Goal: Information Seeking & Learning: Compare options

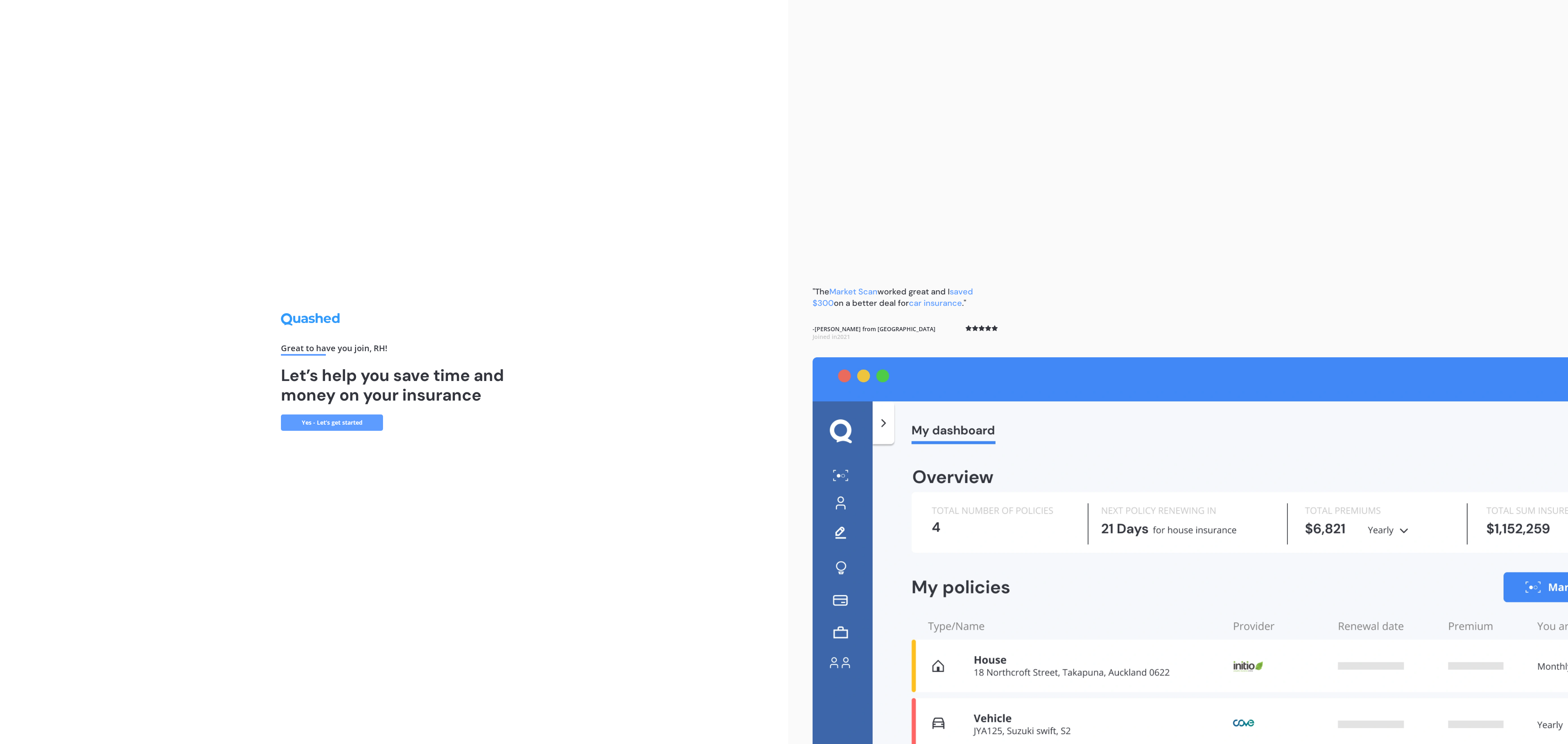
click at [341, 425] on link "Yes - Let’s get started" at bounding box center [332, 422] width 102 height 17
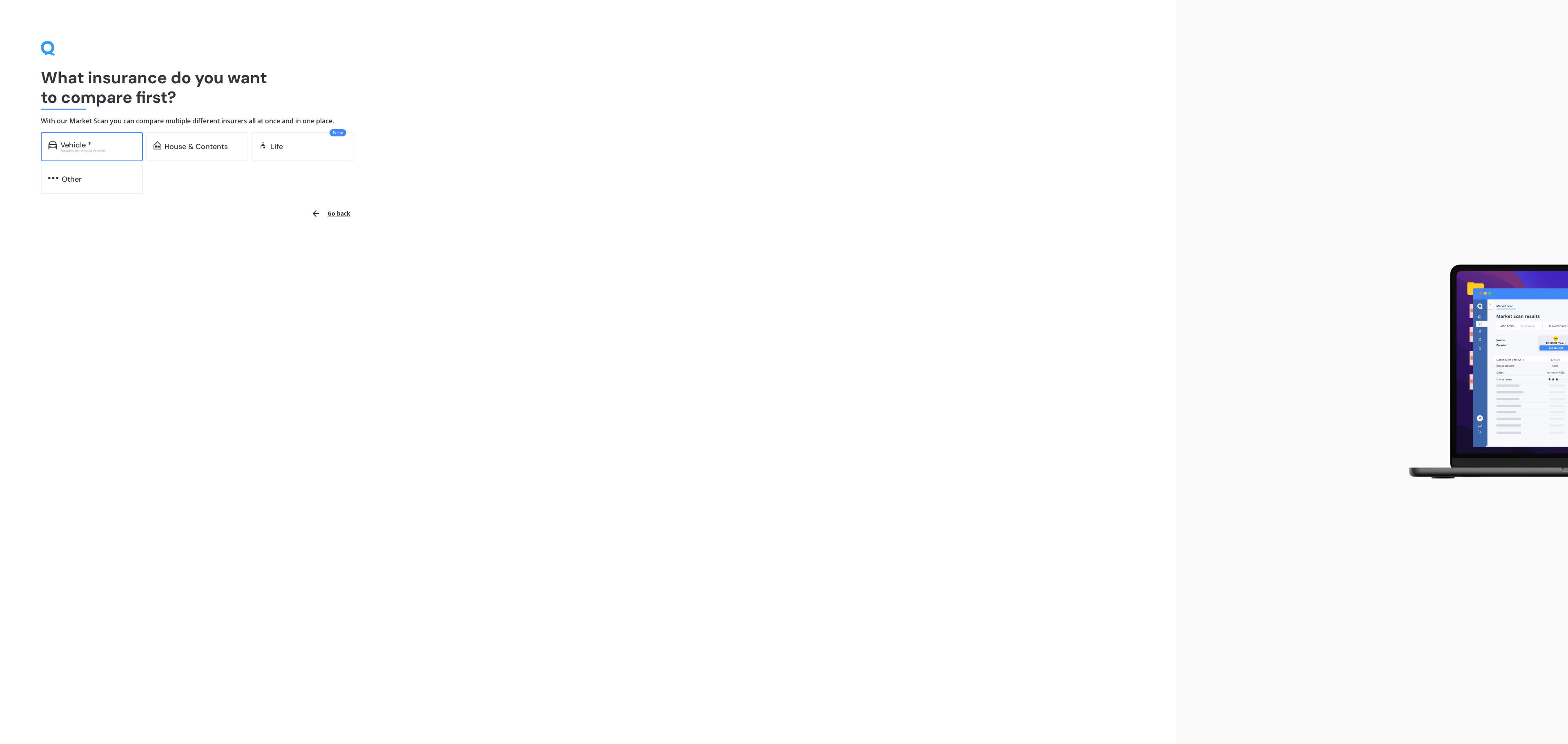
click at [83, 143] on div "Vehicle *" at bounding box center [76, 144] width 31 height 8
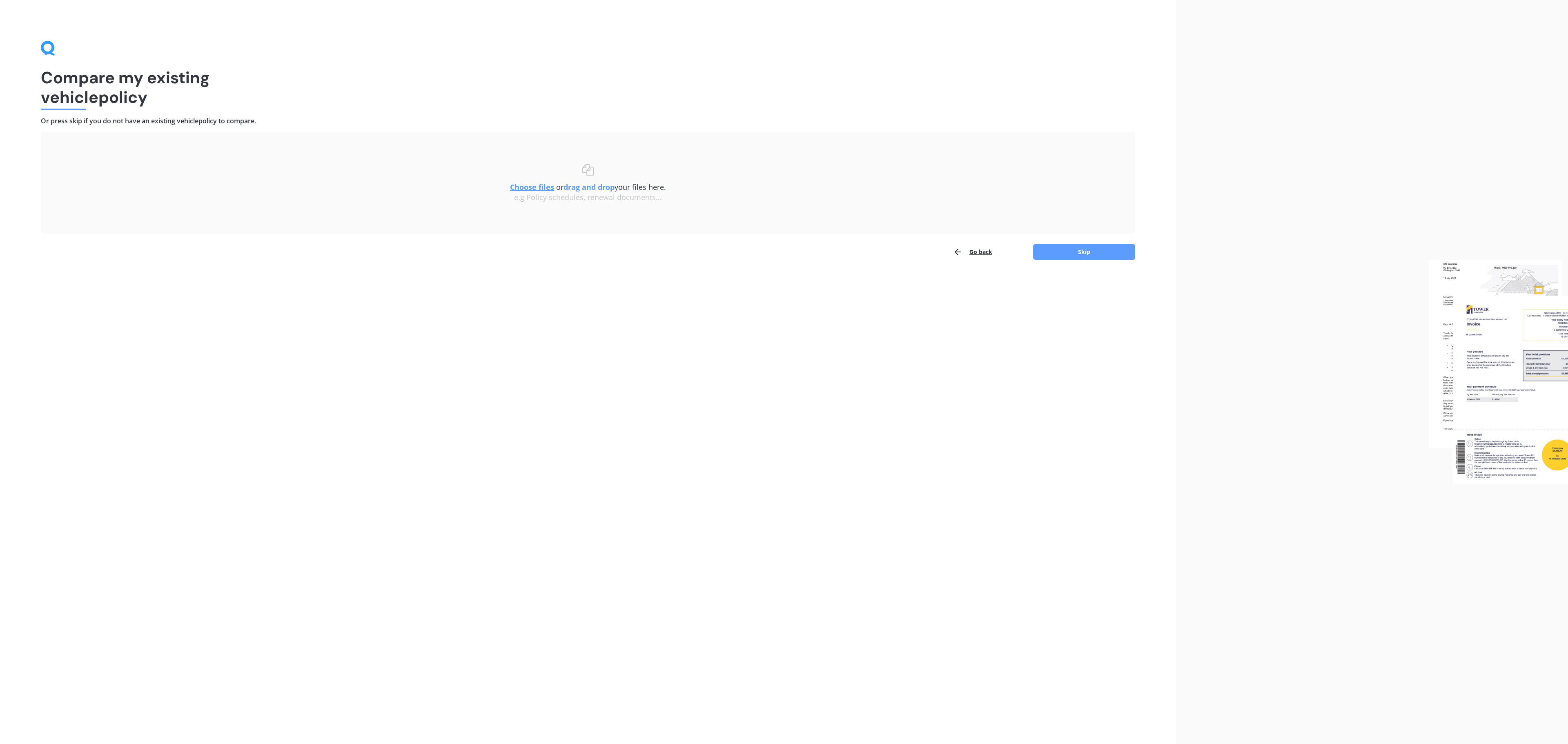
click at [521, 187] on u "Choose files" at bounding box center [532, 186] width 44 height 10
click at [1105, 257] on button "Continue" at bounding box center [1084, 254] width 102 height 16
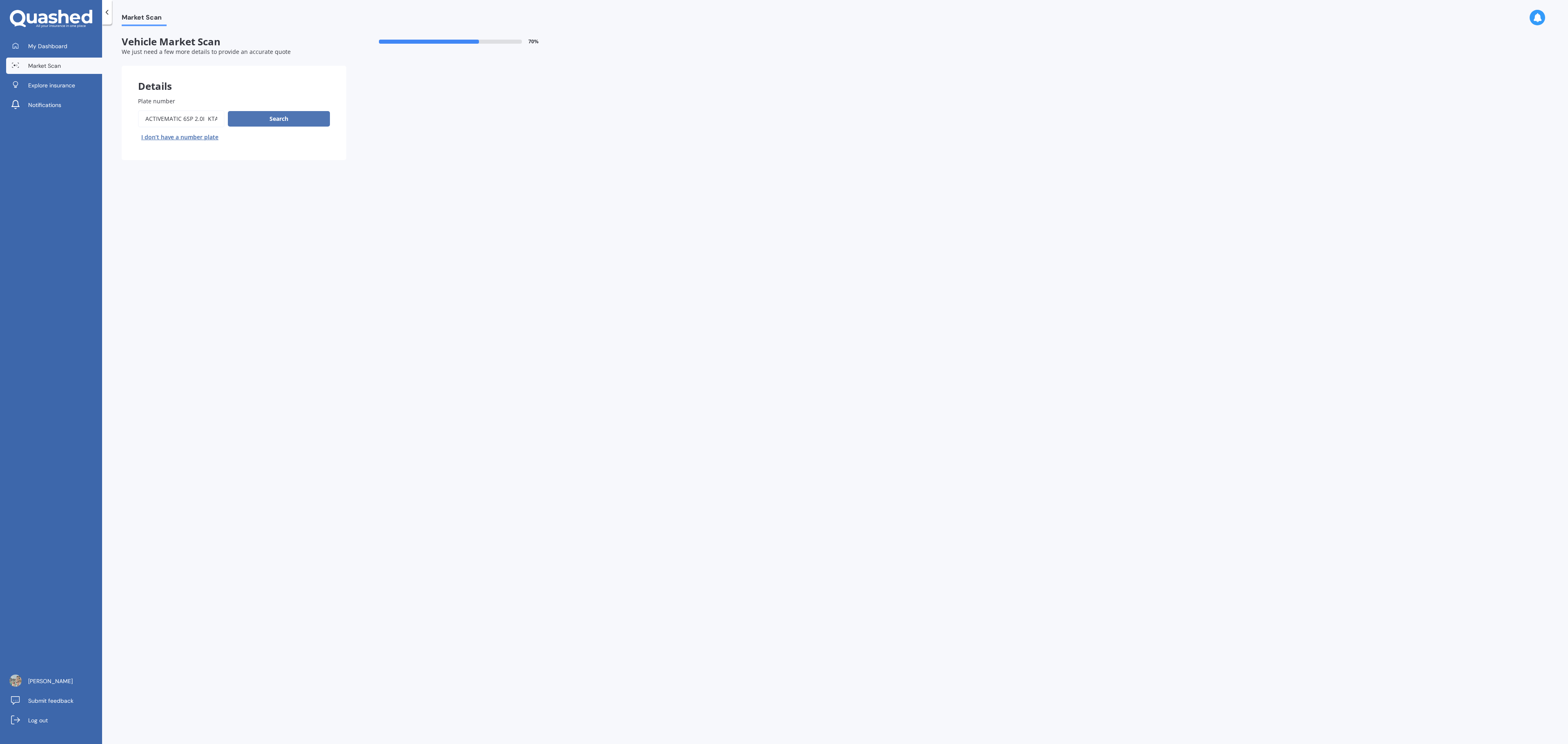
click at [295, 113] on button "Search" at bounding box center [279, 119] width 102 height 16
drag, startPoint x: 524, startPoint y: 105, endPoint x: 1118, endPoint y: 86, distance: 594.3
click at [1118, 86] on div "Market Scan Vehicle Market Scan 70 % We just need a few more details to provide…" at bounding box center [835, 386] width 1466 height 719
click at [175, 115] on input "Plate number" at bounding box center [181, 119] width 86 height 18
drag, startPoint x: 169, startPoint y: 117, endPoint x: 157, endPoint y: 117, distance: 12.0
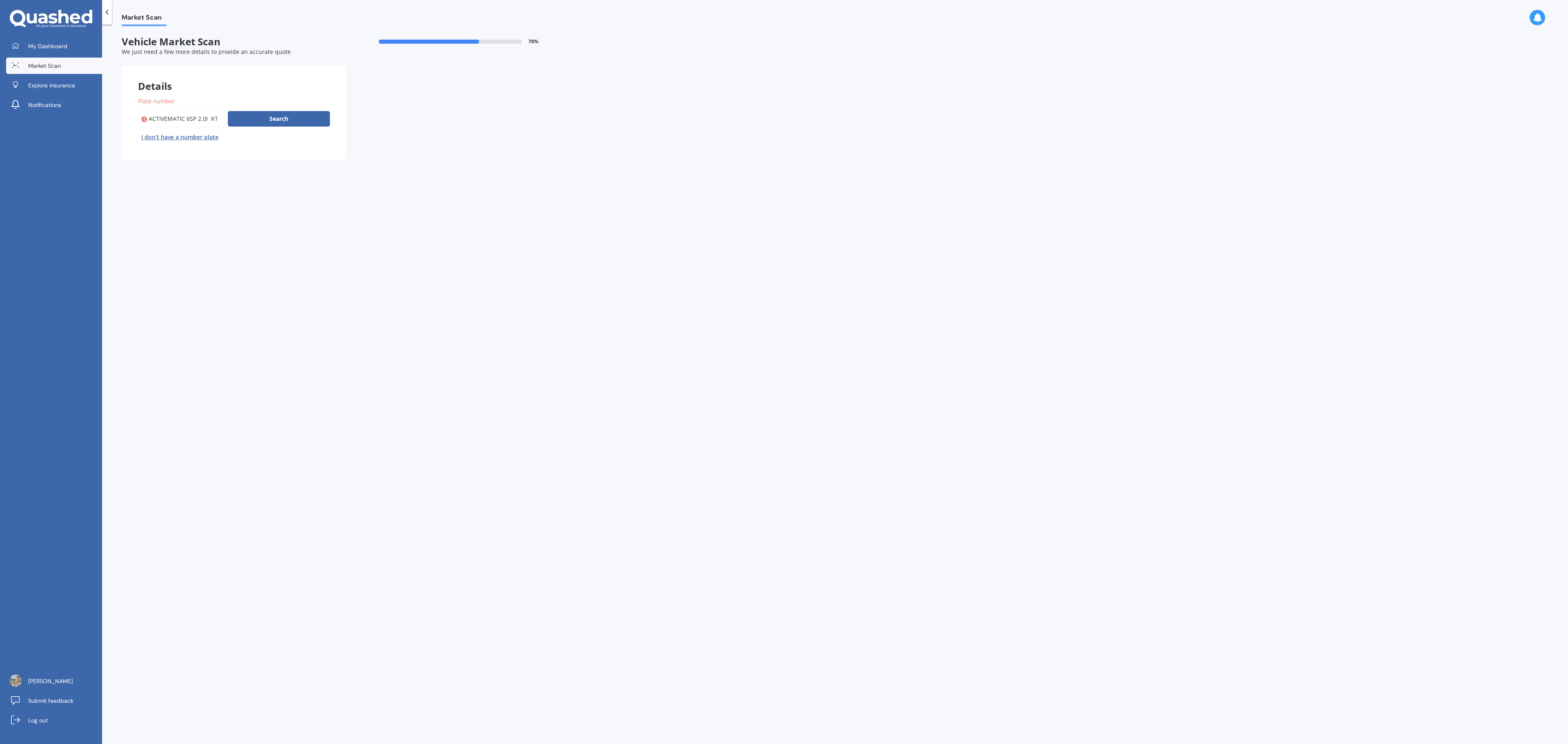
click at [168, 117] on input "Plate number" at bounding box center [181, 119] width 86 height 18
click at [151, 117] on input "Plate number" at bounding box center [181, 119] width 86 height 18
drag, startPoint x: 147, startPoint y: 117, endPoint x: 277, endPoint y: 110, distance: 130.2
click at [277, 110] on div "Search I don’t have a number plate" at bounding box center [234, 127] width 192 height 33
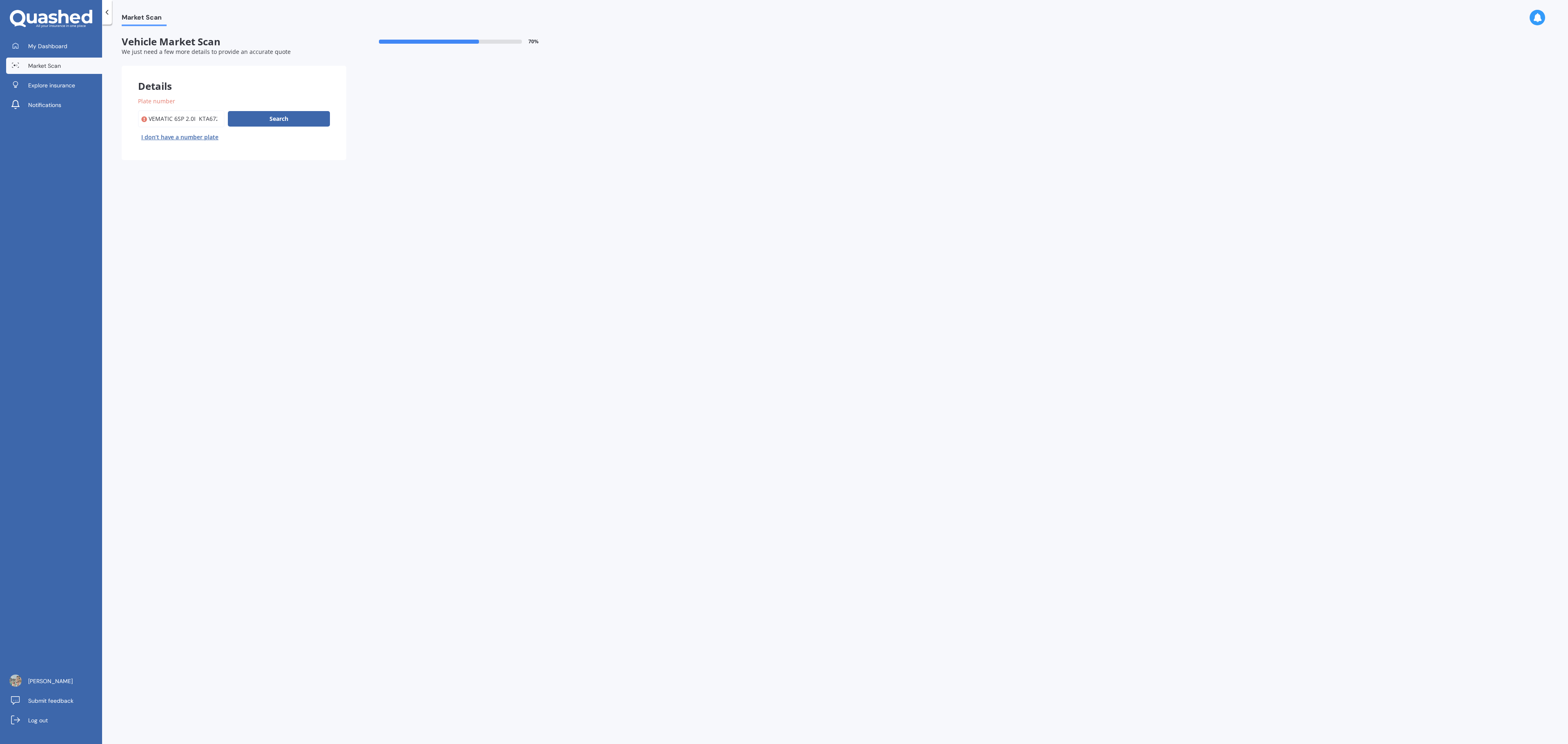
click at [212, 113] on input "Plate number" at bounding box center [181, 119] width 86 height 18
click at [200, 117] on input "Plate number" at bounding box center [181, 119] width 86 height 18
drag, startPoint x: 194, startPoint y: 116, endPoint x: 18, endPoint y: 106, distance: 176.3
click at [18, 106] on div "My Dashboard Market Scan Explore insurance Notifications [PERSON_NAME] Submit f…" at bounding box center [784, 372] width 1568 height 744
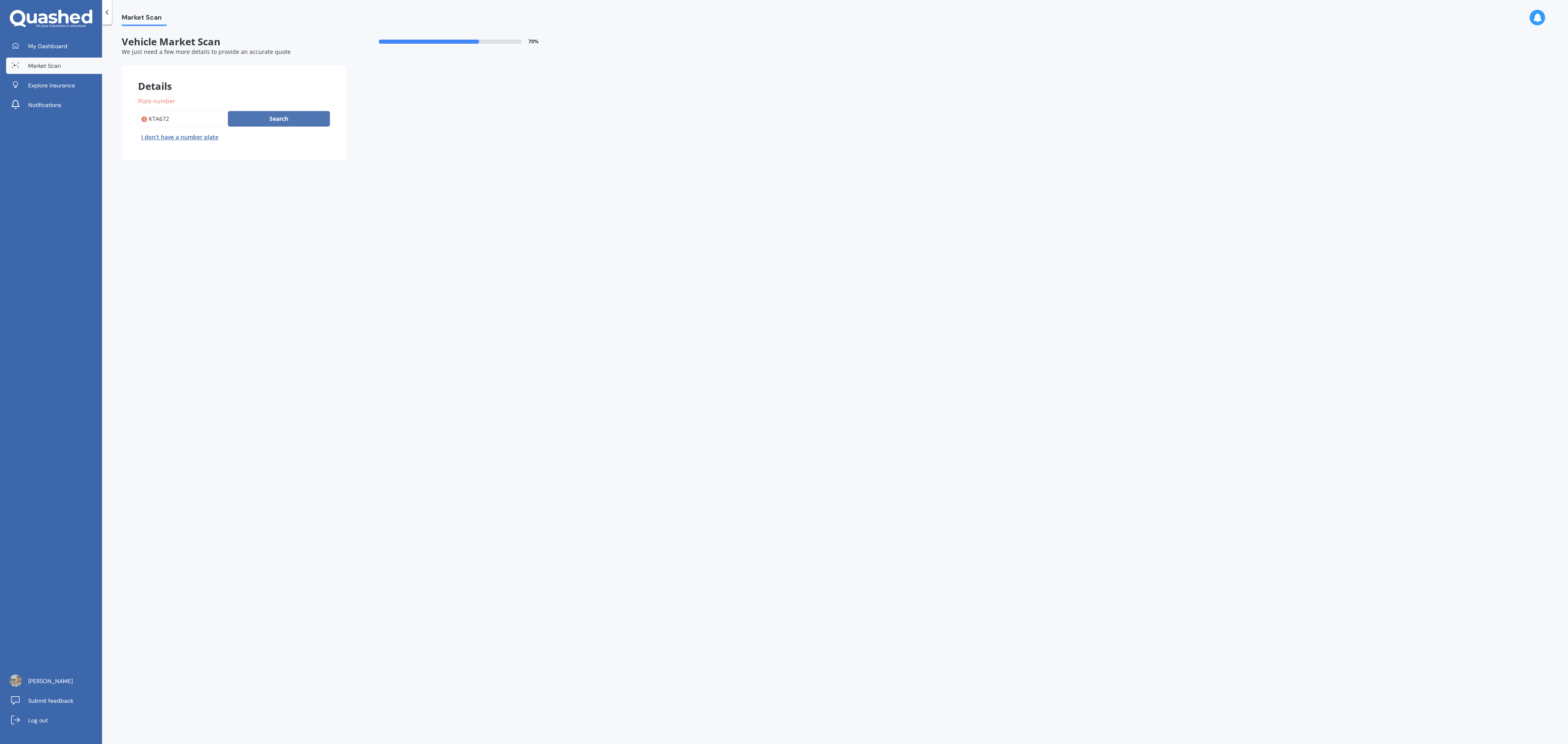
click at [281, 113] on button "Search" at bounding box center [279, 119] width 102 height 16
click at [286, 120] on button "Search" at bounding box center [279, 119] width 102 height 16
click at [409, 40] on div at bounding box center [429, 41] width 100 height 4
click at [142, 13] on span "Market Scan" at bounding box center [143, 18] width 45 height 11
click at [102, 15] on div at bounding box center [106, 12] width 10 height 25
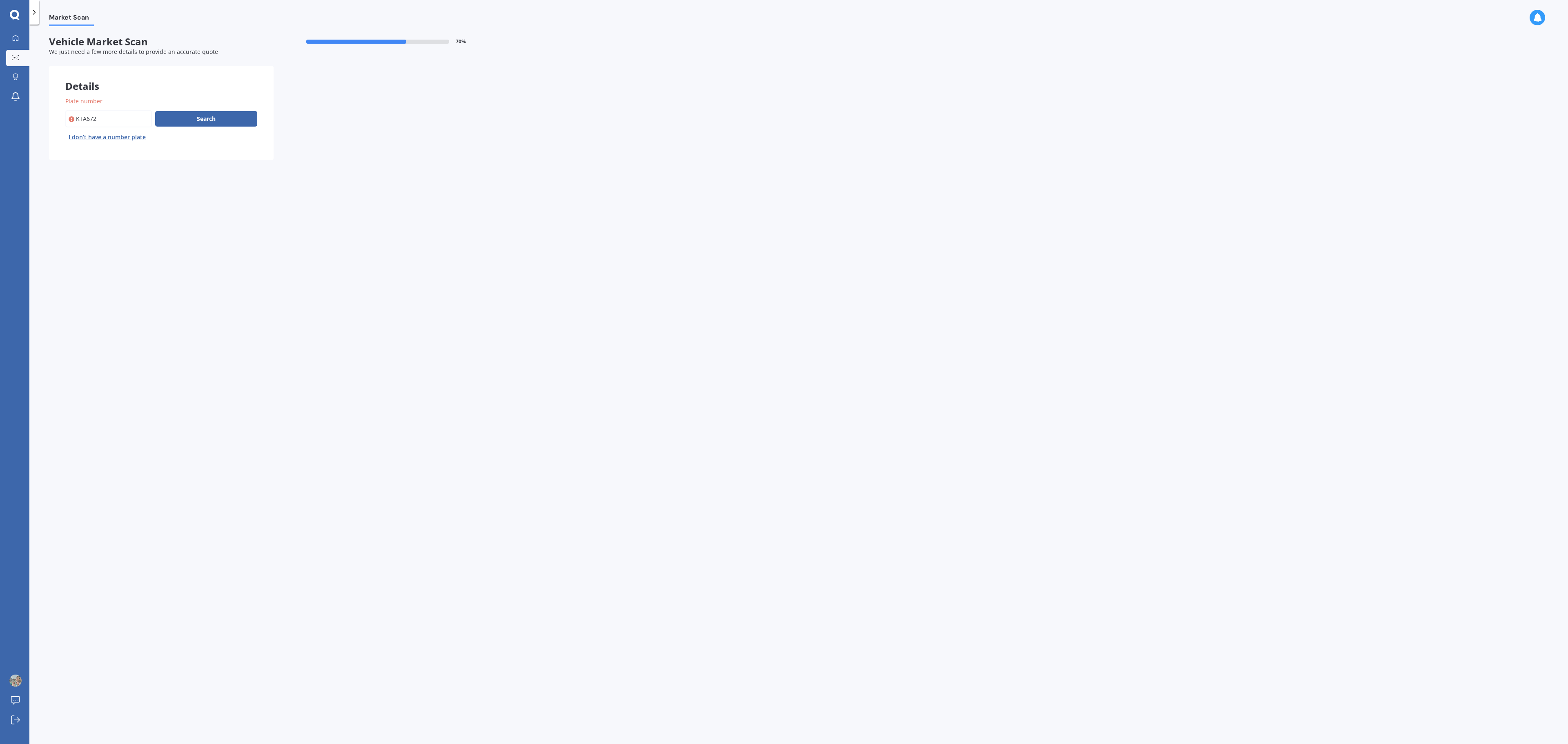
click at [36, 17] on div at bounding box center [33, 12] width 10 height 25
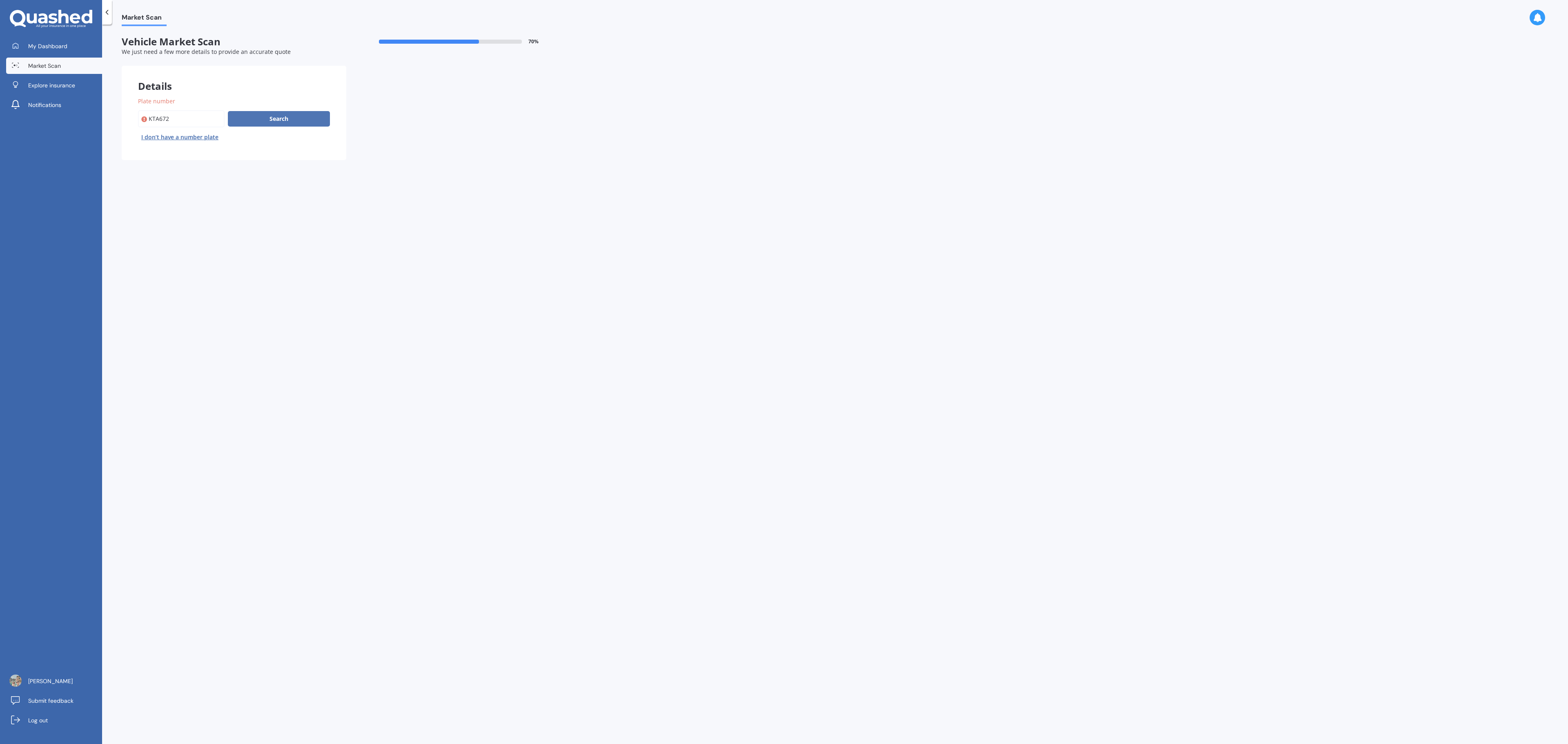
click at [282, 118] on button "Search" at bounding box center [279, 119] width 102 height 16
click at [171, 120] on input "Plate number" at bounding box center [181, 119] width 86 height 18
click at [146, 122] on icon at bounding box center [144, 119] width 6 height 8
click at [146, 116] on icon at bounding box center [144, 119] width 6 height 8
click at [166, 113] on input "Plate number" at bounding box center [181, 119] width 86 height 18
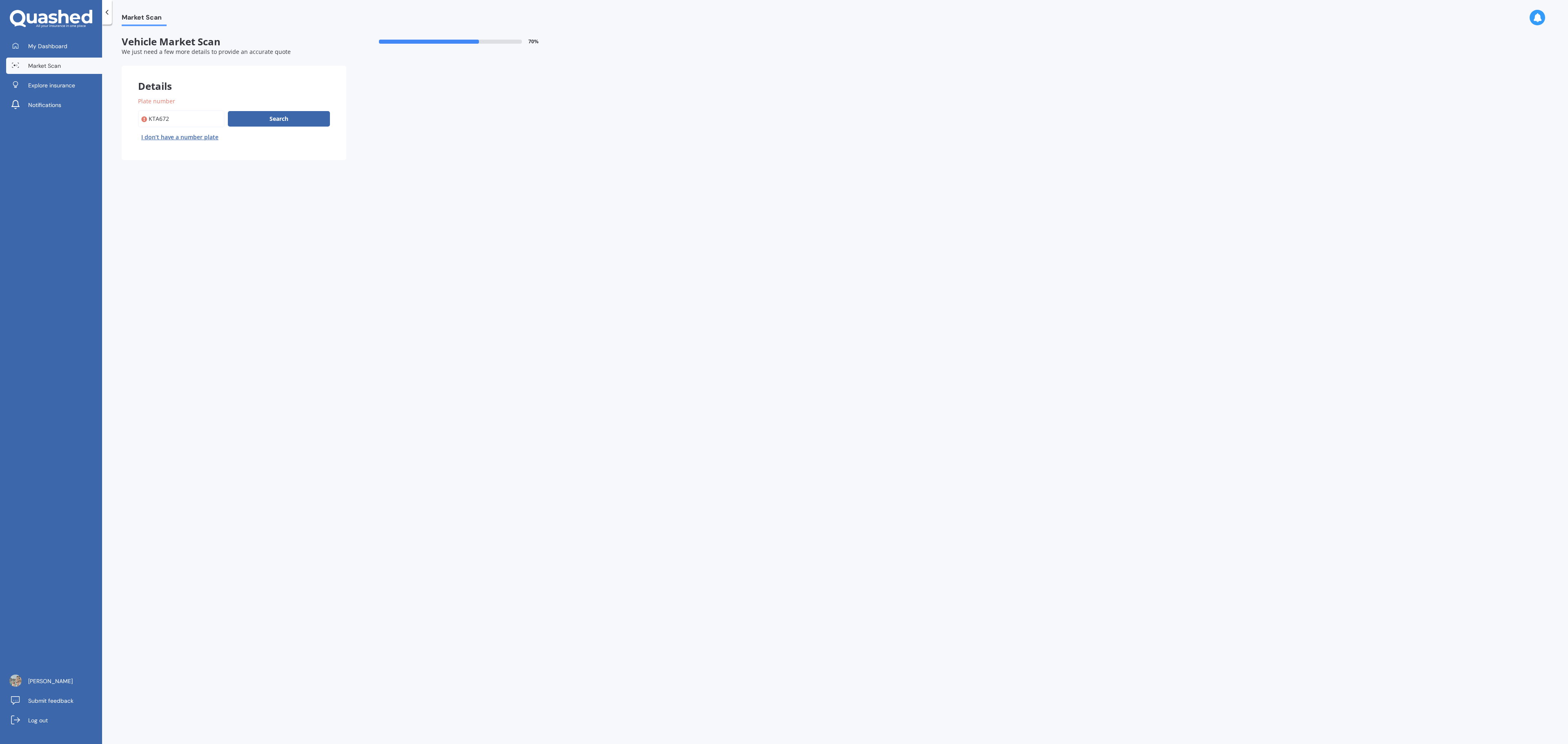
drag, startPoint x: 186, startPoint y: 116, endPoint x: 102, endPoint y: 113, distance: 84.1
click at [102, 113] on div "Market Scan Vehicle Market Scan 70 % We just need a few more details to provide…" at bounding box center [835, 386] width 1466 height 719
type input "kta672"
click at [280, 119] on button "Search" at bounding box center [279, 119] width 102 height 16
select select "MAZDA"
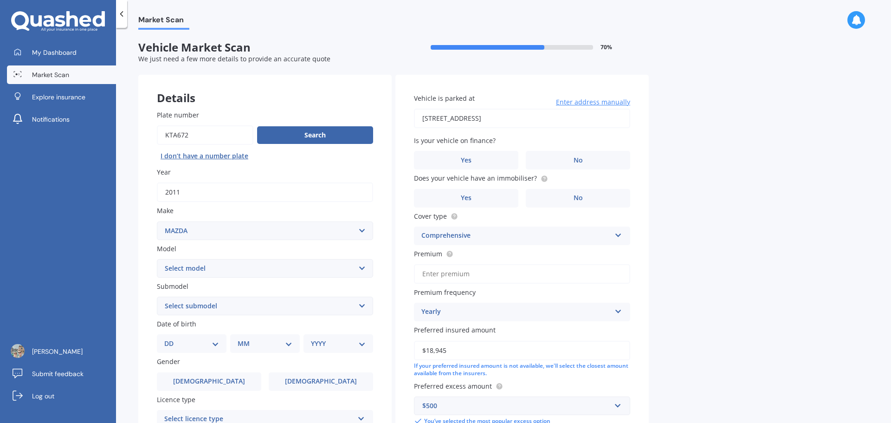
scroll to position [46, 0]
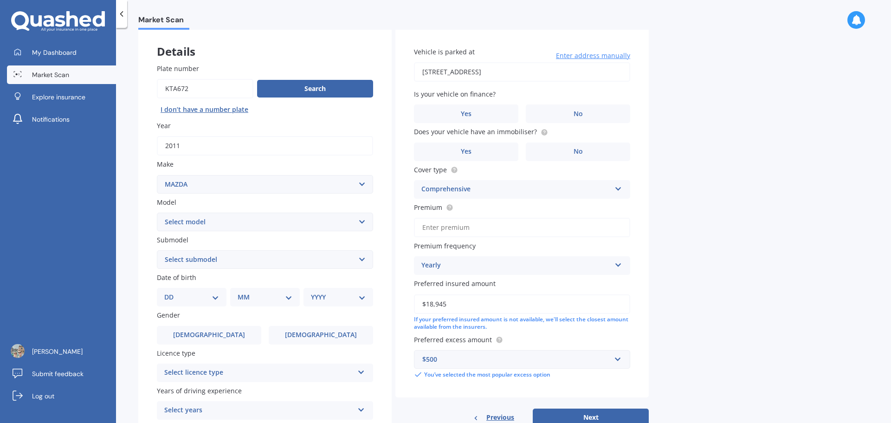
click at [355, 224] on select "Select model 121 2 3 323 323 / Familia 6 626 929 Atenza Autozam Axela AZ3 B2000…" at bounding box center [265, 222] width 216 height 19
select select "MX-5"
click at [157, 213] on select "Select model 121 2 3 323 323 / Familia 6 626 929 Atenza Autozam Axela AZ3 B2000…" at bounding box center [265, 222] width 216 height 19
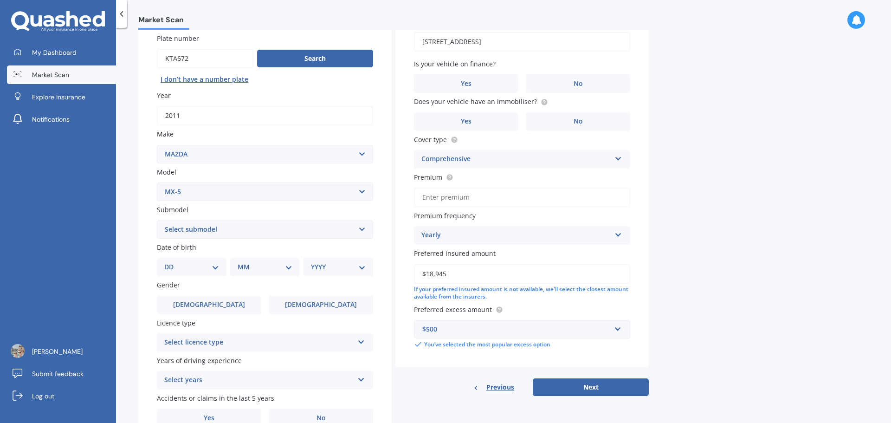
scroll to position [93, 0]
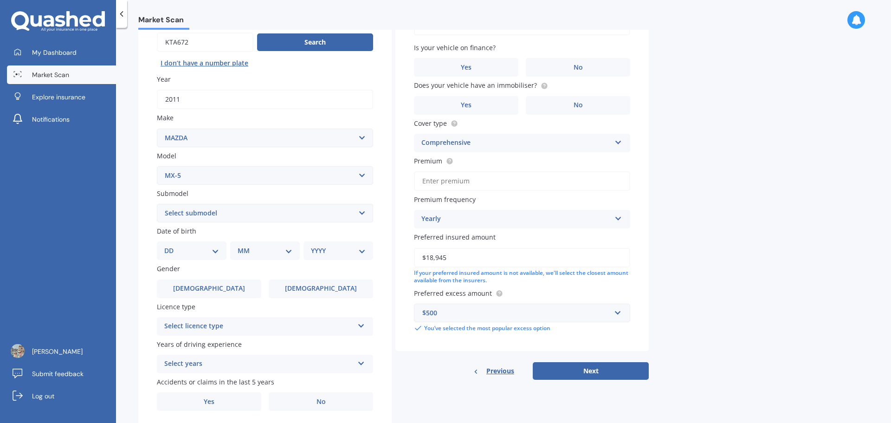
click at [215, 216] on select "Select submodel (All other) Coupe Roadster SP Turbo" at bounding box center [265, 213] width 216 height 19
select select "ROADSTER"
click at [157, 204] on select "Select submodel (All other) Coupe Roadster SP Turbo" at bounding box center [265, 213] width 216 height 19
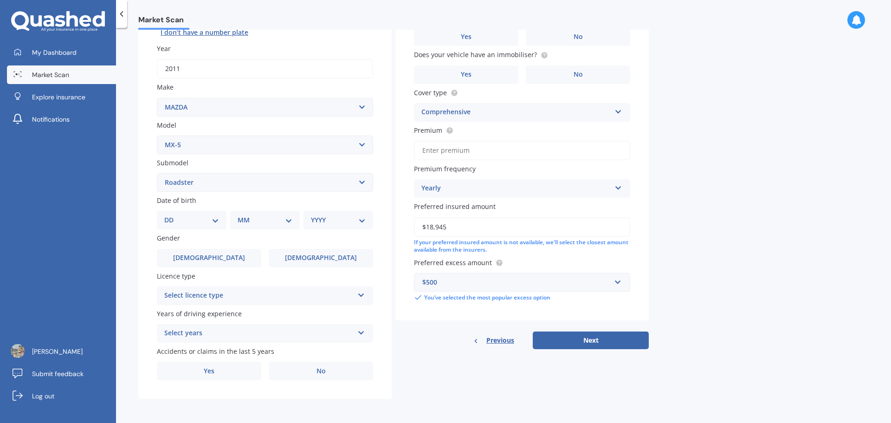
click at [192, 221] on select "DD 01 02 03 04 05 06 07 08 09 10 11 12 13 14 15 16 17 18 19 20 21 22 23 24 25 2…" at bounding box center [191, 220] width 55 height 10
select select "25"
click at [172, 215] on select "DD 01 02 03 04 05 06 07 08 09 10 11 12 13 14 15 16 17 18 19 20 21 22 23 24 25 2…" at bounding box center [191, 220] width 55 height 10
click at [253, 225] on select "MM 01 02 03 04 05 06 07 08 09 10 11 12" at bounding box center [266, 220] width 51 height 10
select select "04"
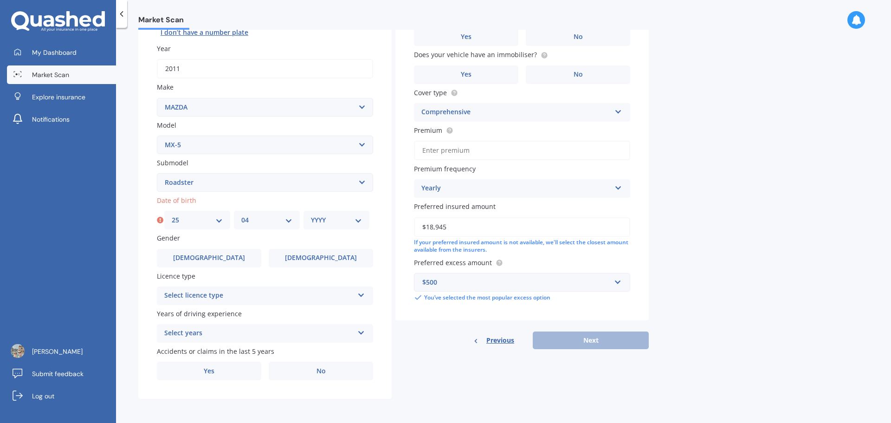
click at [241, 215] on select "MM 01 02 03 04 05 06 07 08 09 10 11 12" at bounding box center [266, 220] width 51 height 10
click at [326, 219] on select "YYYY 2025 2024 2023 2022 2021 2020 2019 2018 2017 2016 2015 2014 2013 2012 2011…" at bounding box center [336, 220] width 51 height 10
select select "1966"
click at [311, 215] on select "YYYY 2025 2024 2023 2022 2021 2020 2019 2018 2017 2016 2015 2014 2013 2012 2011…" at bounding box center [336, 220] width 51 height 10
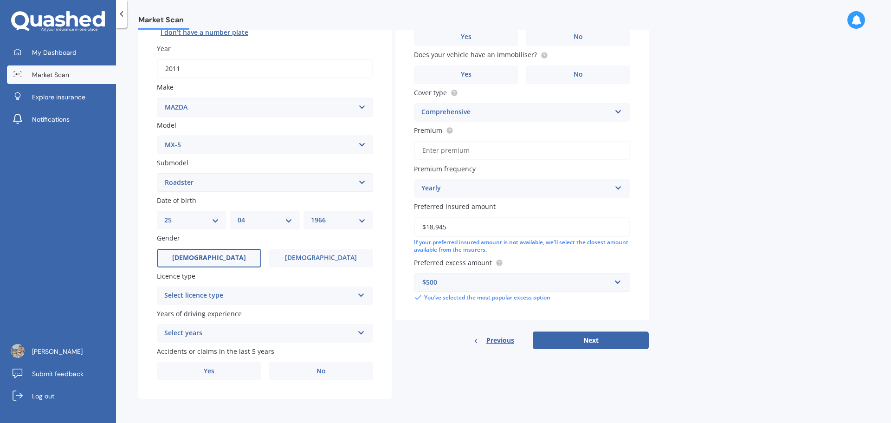
click at [229, 260] on label "[DEMOGRAPHIC_DATA]" at bounding box center [209, 258] width 104 height 19
click at [0, 0] on input "[DEMOGRAPHIC_DATA]" at bounding box center [0, 0] width 0 height 0
click at [217, 295] on div "Select licence type" at bounding box center [258, 295] width 189 height 11
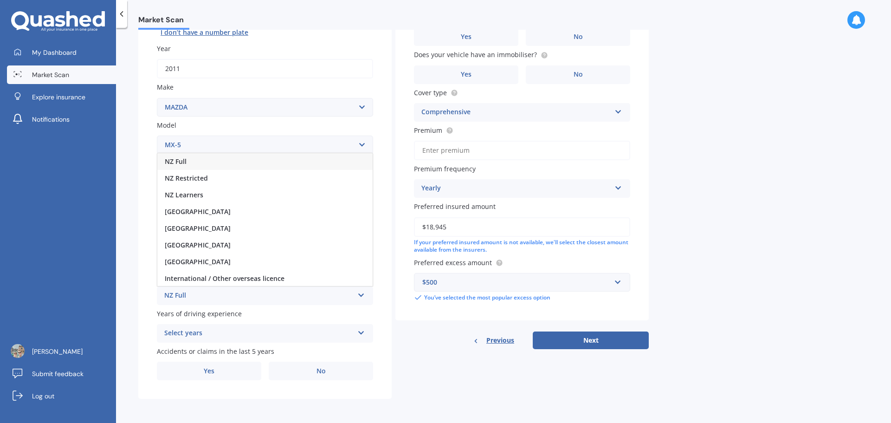
click at [195, 161] on div "NZ Full" at bounding box center [264, 161] width 215 height 17
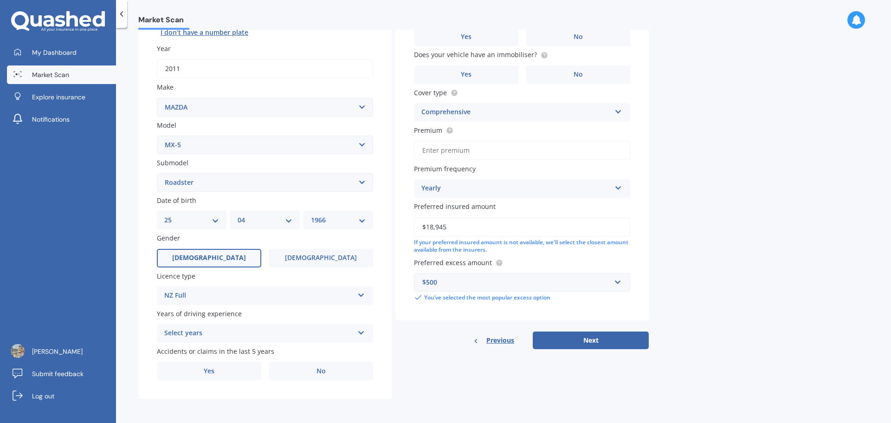
click at [233, 329] on div "Select years" at bounding box center [258, 333] width 189 height 11
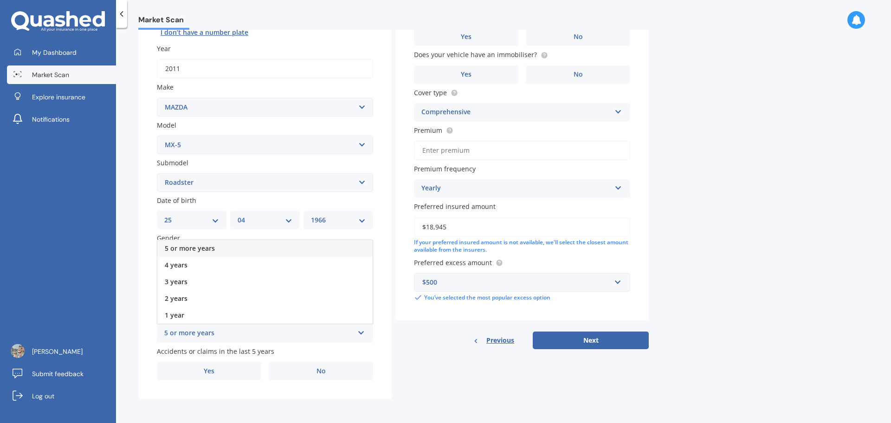
click at [203, 336] on div "5 or more years" at bounding box center [258, 333] width 189 height 11
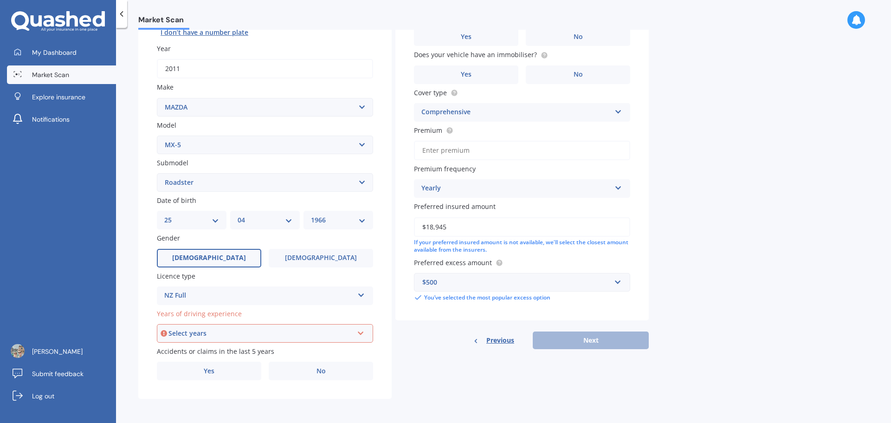
click at [202, 333] on div "Select years" at bounding box center [261, 333] width 185 height 10
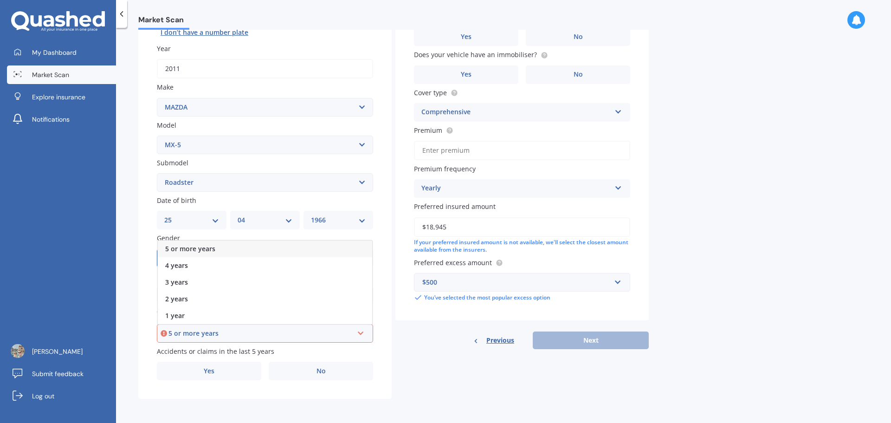
click at [199, 243] on div "5 or more years" at bounding box center [265, 249] width 215 height 17
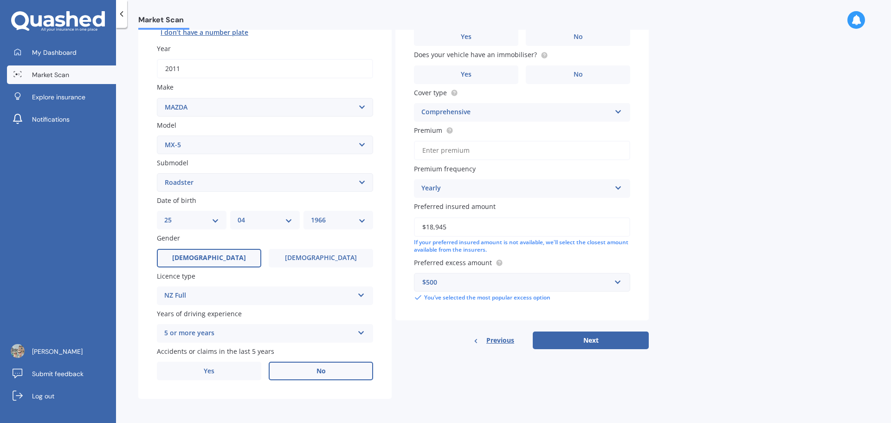
click at [315, 369] on label "No" at bounding box center [321, 371] width 104 height 19
click at [0, 0] on input "No" at bounding box center [0, 0] width 0 height 0
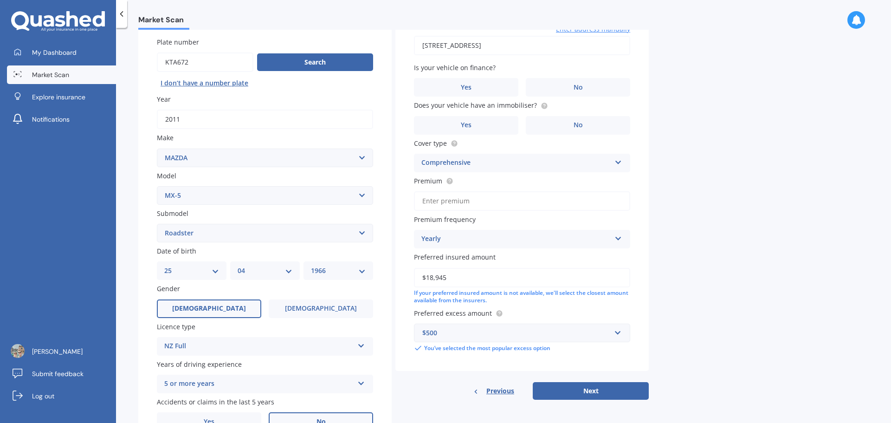
scroll to position [0, 0]
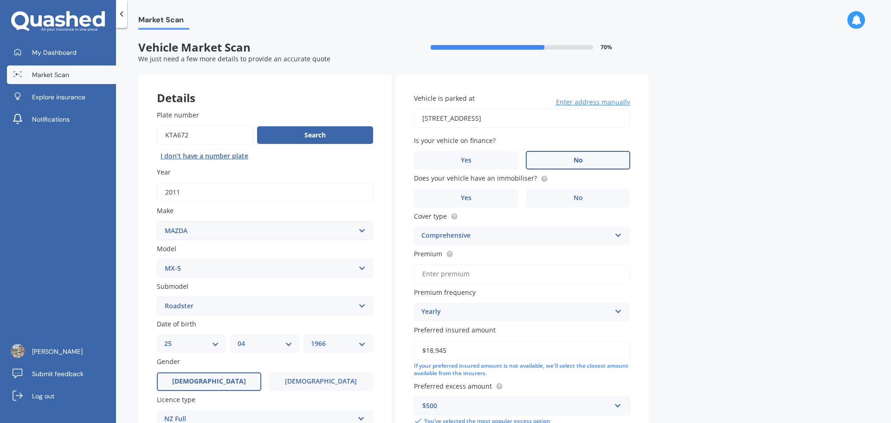
click at [574, 158] on span "No" at bounding box center [578, 160] width 9 height 8
click at [0, 0] on input "No" at bounding box center [0, 0] width 0 height 0
click at [494, 204] on label "Yes" at bounding box center [466, 198] width 104 height 19
click at [0, 0] on input "Yes" at bounding box center [0, 0] width 0 height 0
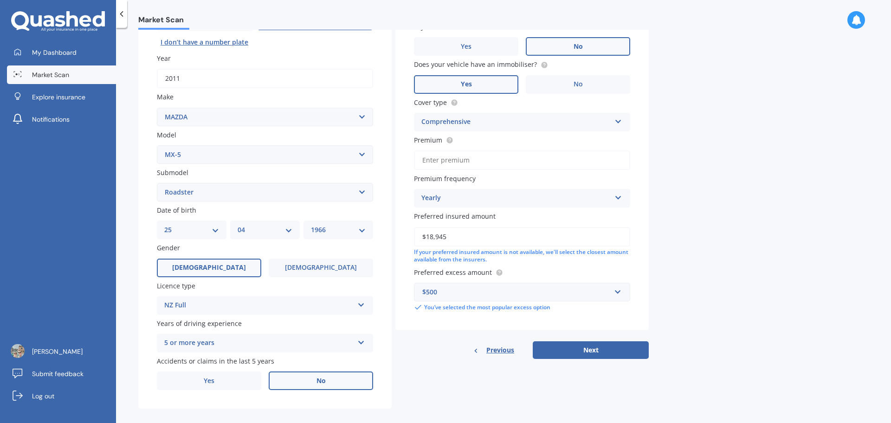
scroll to position [124, 0]
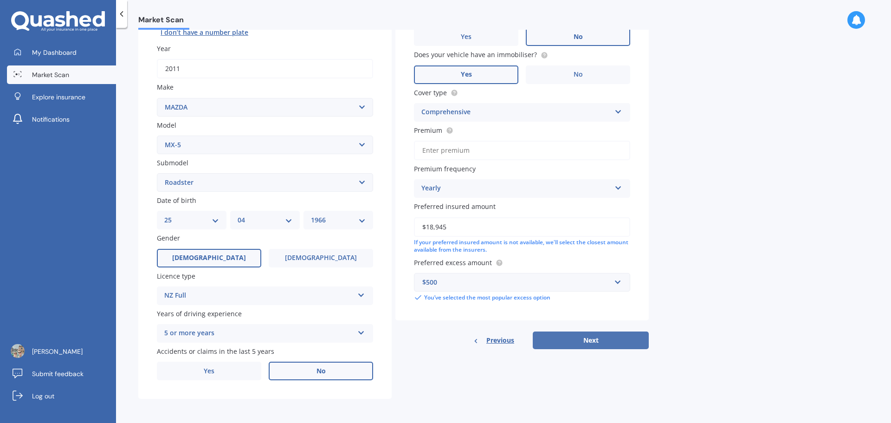
click at [584, 339] on button "Next" at bounding box center [591, 341] width 116 height 18
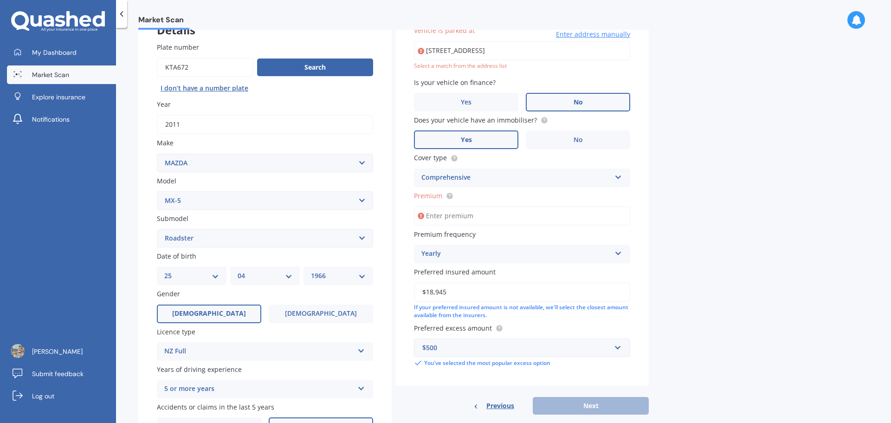
scroll to position [64, 0]
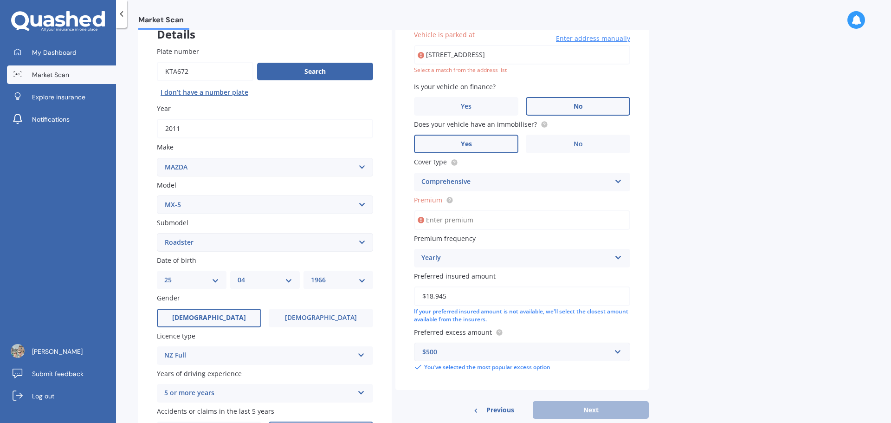
click at [478, 217] on input "Premium" at bounding box center [522, 220] width 216 height 20
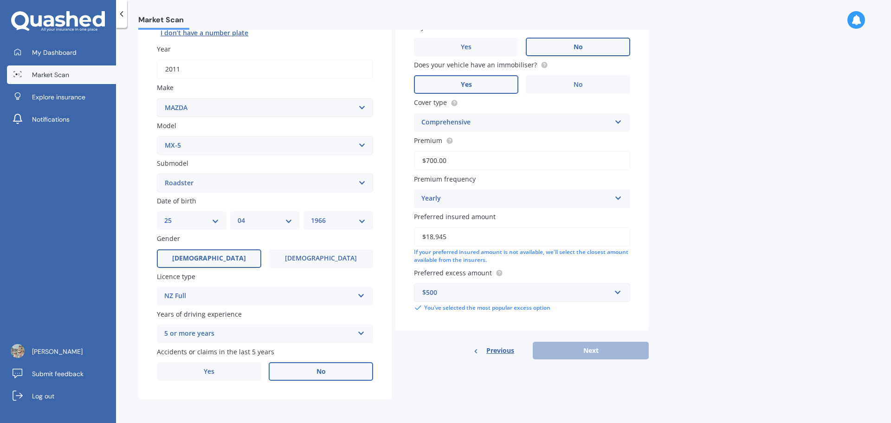
scroll to position [124, 0]
type input "$700.00"
drag, startPoint x: 566, startPoint y: 358, endPoint x: 559, endPoint y: 356, distance: 7.6
click at [566, 358] on div "Previous Next" at bounding box center [523, 350] width 254 height 18
click at [458, 160] on input "$700.00" at bounding box center [522, 160] width 216 height 20
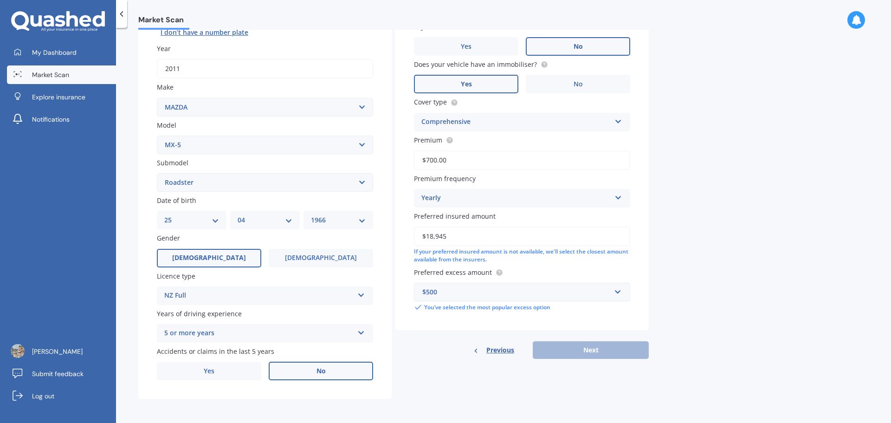
drag, startPoint x: 459, startPoint y: 158, endPoint x: 397, endPoint y: 168, distance: 63.0
click at [406, 161] on div "Vehicle is parked at [STREET_ADDRESS] Enter address manually Select a match fro…" at bounding box center [523, 140] width 254 height 379
click at [500, 156] on input "Premium" at bounding box center [522, 160] width 216 height 20
type input "$595.00"
click at [485, 160] on input "$595.00" at bounding box center [522, 160] width 216 height 20
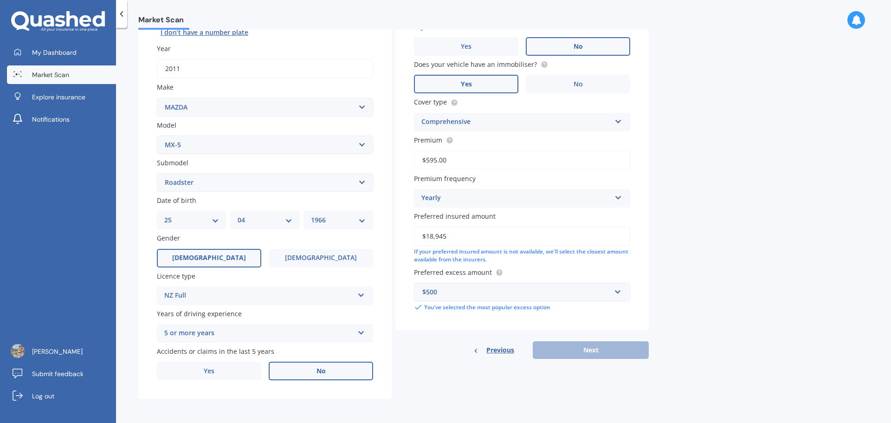
drag, startPoint x: 481, startPoint y: 159, endPoint x: 419, endPoint y: 167, distance: 62.7
click at [420, 164] on input "$595.00" at bounding box center [522, 160] width 216 height 20
click at [455, 166] on input "Premium" at bounding box center [522, 160] width 216 height 20
type input "$725.67"
click at [809, 239] on div "Market Scan Vehicle Market Scan 70 % We just need a few more details to provide…" at bounding box center [503, 227] width 775 height 395
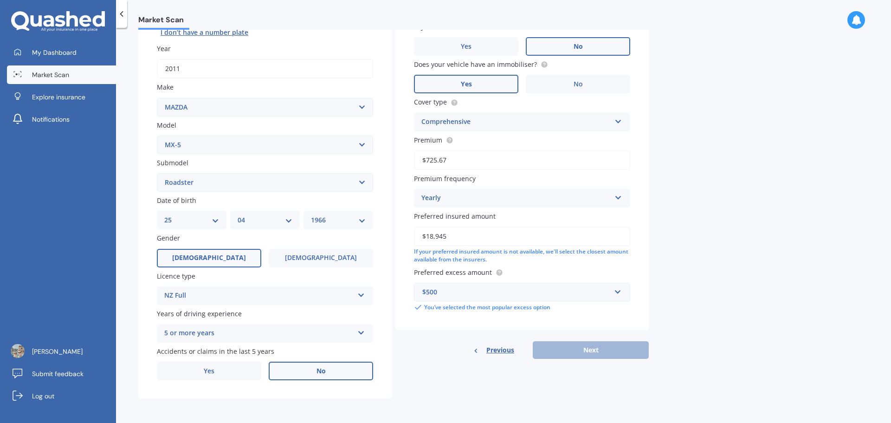
click at [601, 347] on div "Previous Next" at bounding box center [523, 350] width 254 height 18
click at [597, 351] on div "Previous Next" at bounding box center [523, 350] width 254 height 18
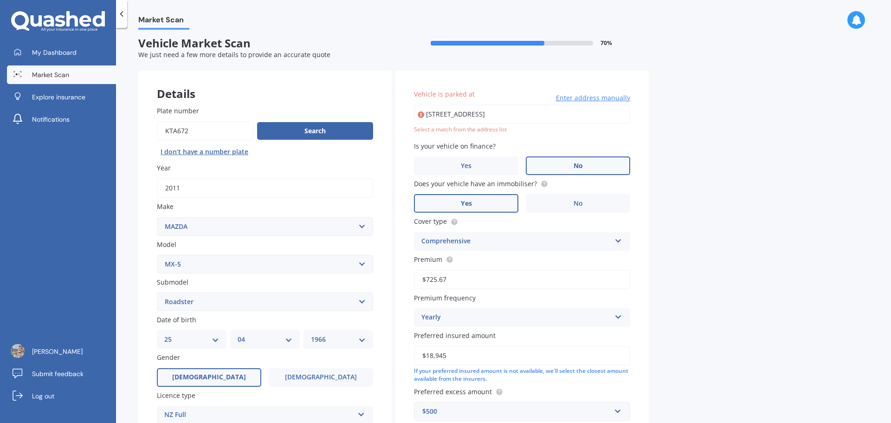
scroll to position [0, 0]
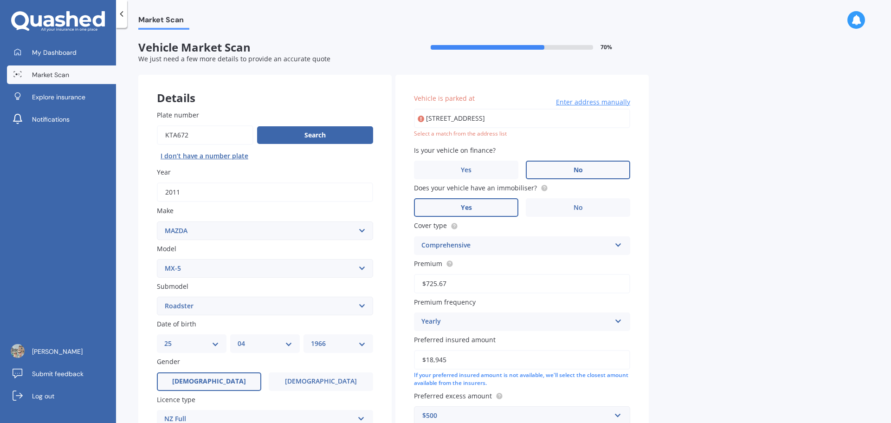
click at [454, 283] on input "$725.67" at bounding box center [522, 284] width 216 height 20
drag, startPoint x: 458, startPoint y: 284, endPoint x: 385, endPoint y: 279, distance: 72.6
click at [389, 279] on div "Details Plate number Search I don’t have a number plate Year [DATE] Make Select…" at bounding box center [393, 299] width 511 height 448
drag, startPoint x: 457, startPoint y: 282, endPoint x: 462, endPoint y: 283, distance: 4.7
click at [457, 283] on input "Premium" at bounding box center [522, 284] width 216 height 20
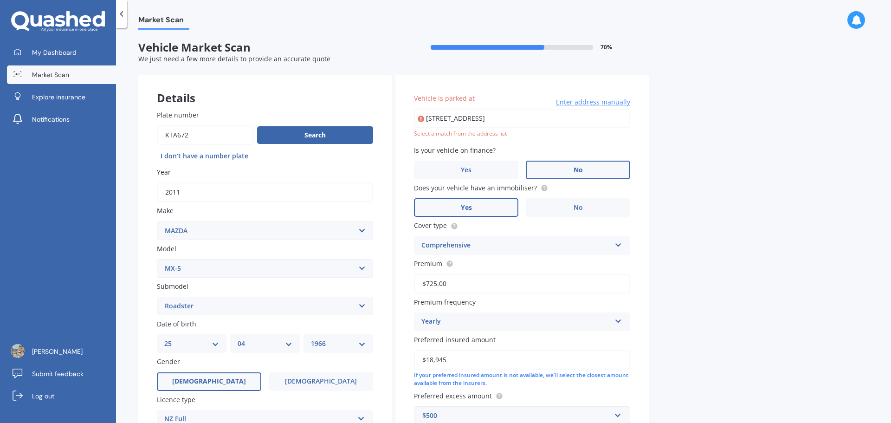
type input "$725.00"
click at [481, 130] on div "Select a match from the address list" at bounding box center [522, 134] width 216 height 8
click at [484, 119] on input "[STREET_ADDRESS]" at bounding box center [522, 119] width 216 height 20
click at [535, 115] on input "[STREET_ADDRESS]" at bounding box center [522, 119] width 216 height 20
click at [539, 118] on input "[STREET_ADDRESS]" at bounding box center [522, 119] width 216 height 20
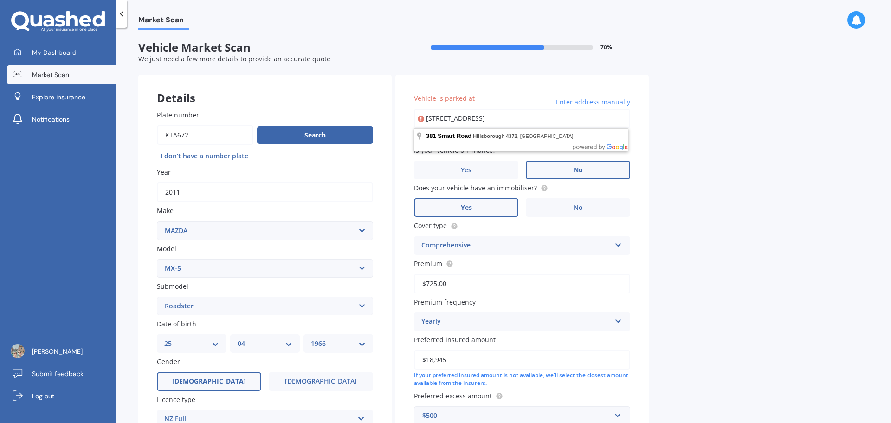
click at [596, 124] on input "[STREET_ADDRESS]" at bounding box center [522, 119] width 216 height 20
type input "[STREET_ADDRESS]"
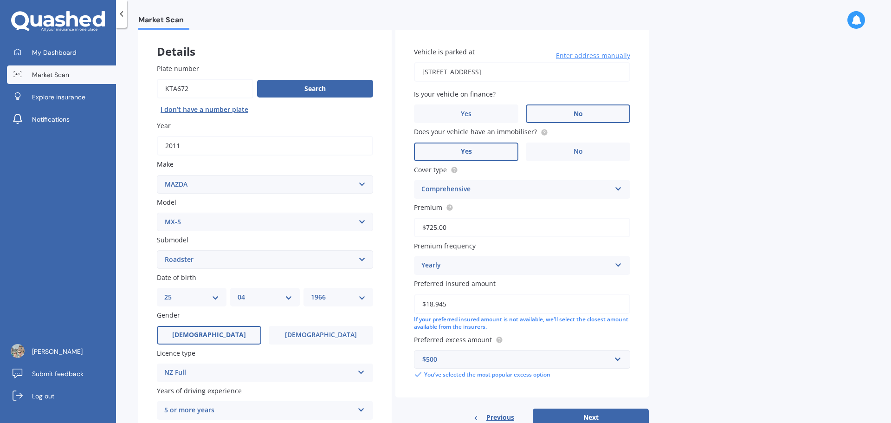
scroll to position [124, 0]
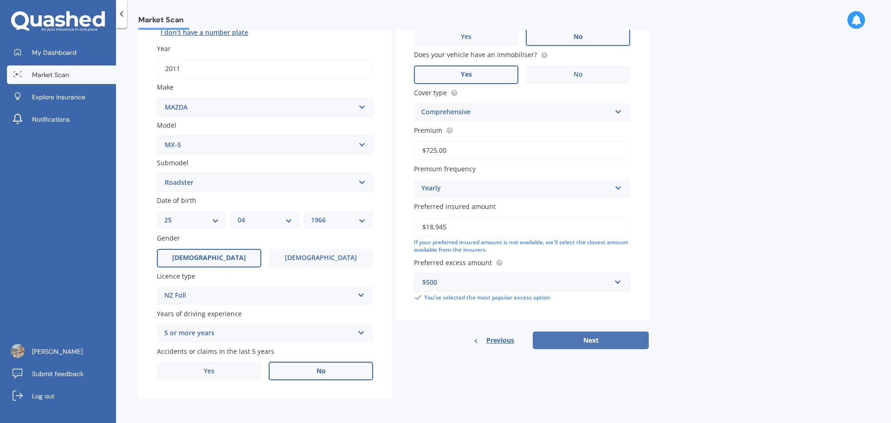
click at [604, 342] on button "Next" at bounding box center [591, 341] width 116 height 18
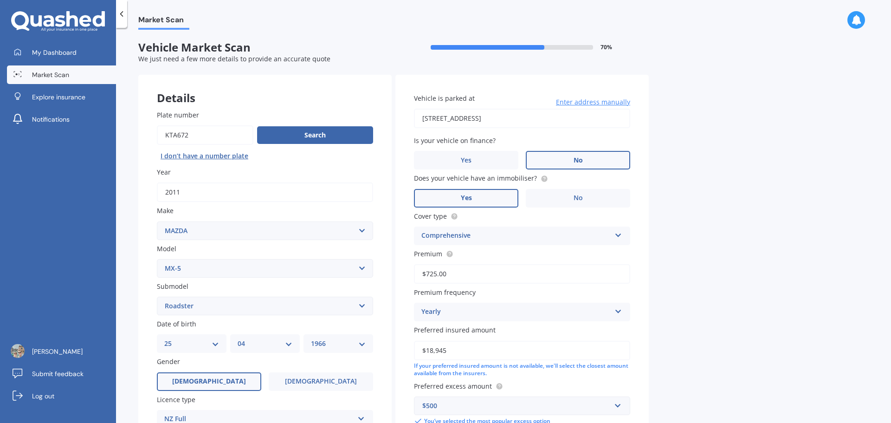
select select "25"
select select "04"
select select "1966"
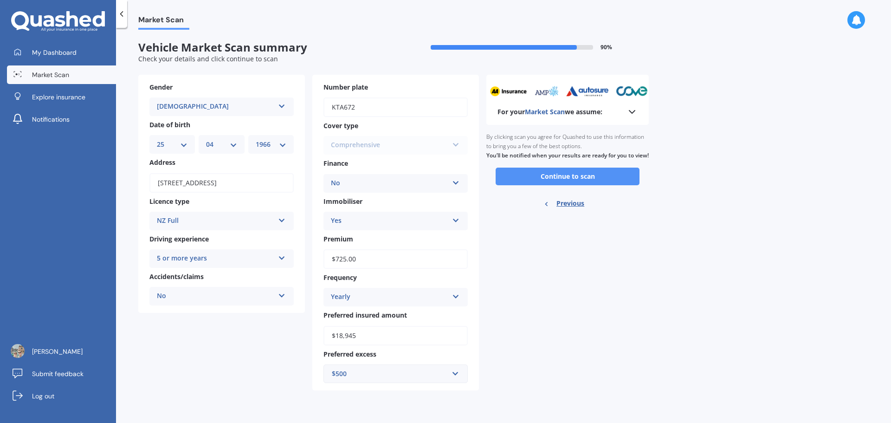
click at [570, 185] on button "Continue to scan" at bounding box center [568, 177] width 144 height 18
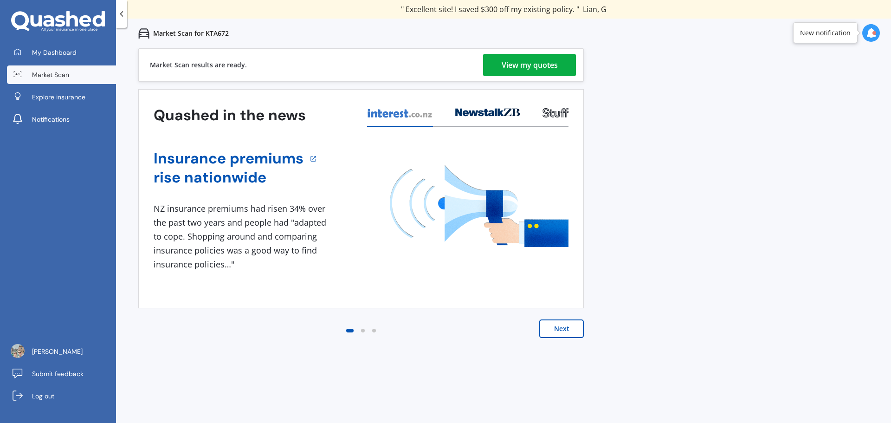
click at [529, 68] on div "View my quotes" at bounding box center [530, 65] width 56 height 22
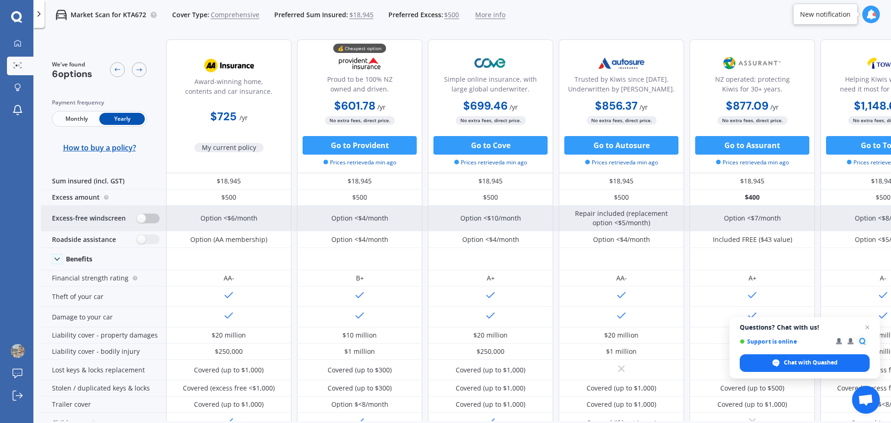
click at [151, 218] on label at bounding box center [148, 219] width 23 height 10
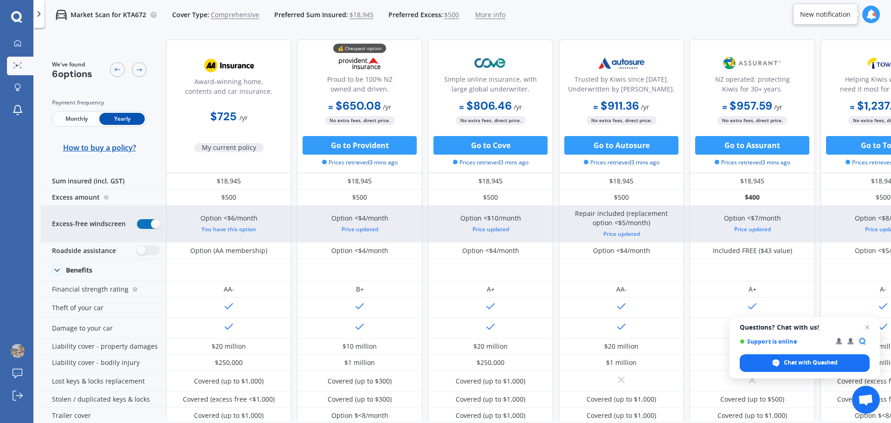
click at [151, 227] on label at bounding box center [148, 224] width 23 height 10
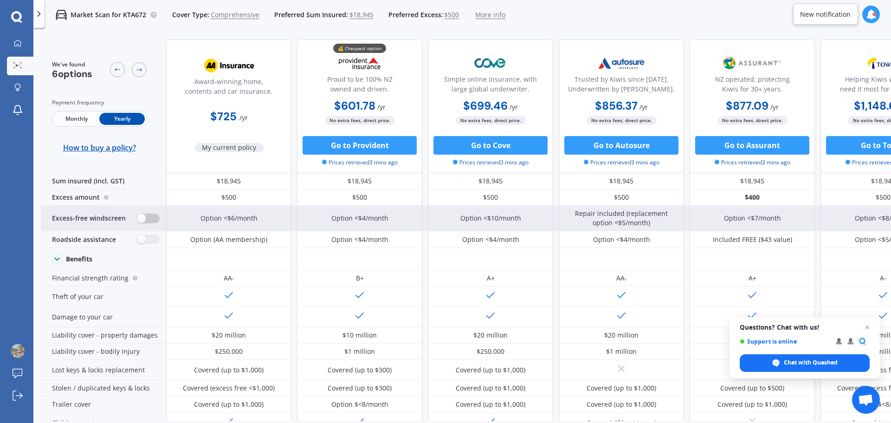
click at [152, 215] on label at bounding box center [148, 219] width 23 height 10
radio input "true"
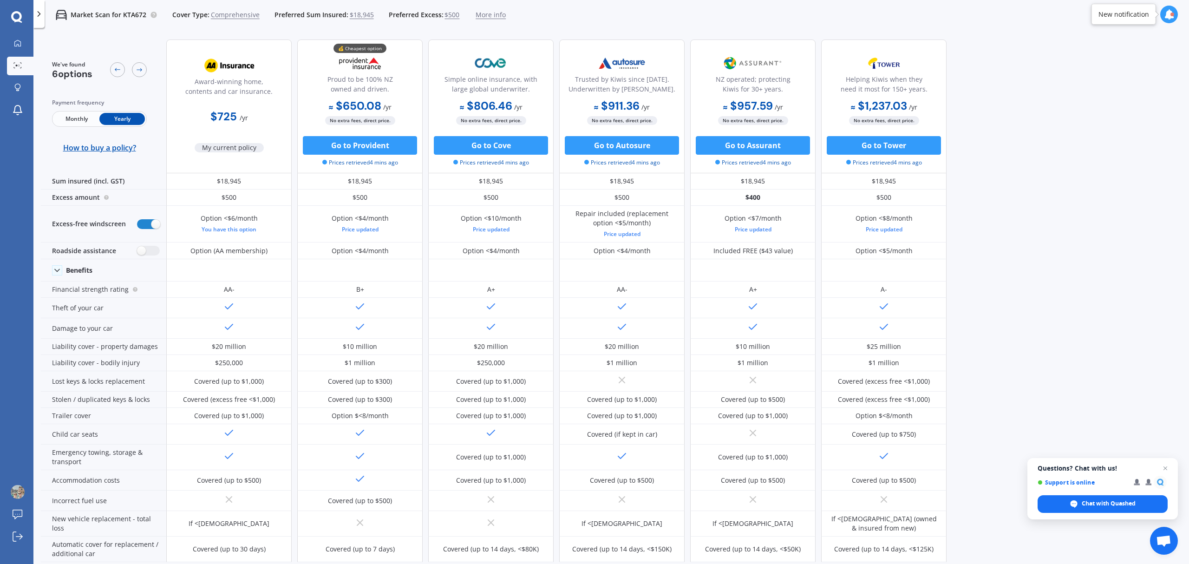
drag, startPoint x: 876, startPoint y: 1, endPoint x: 972, endPoint y: 184, distance: 207.1
click at [973, 184] on div "We've found 6 options Payment frequency Monthly Yearly How to buy a policy? Awa…" at bounding box center [615, 297] width 1148 height 530
